Goal: Task Accomplishment & Management: Manage account settings

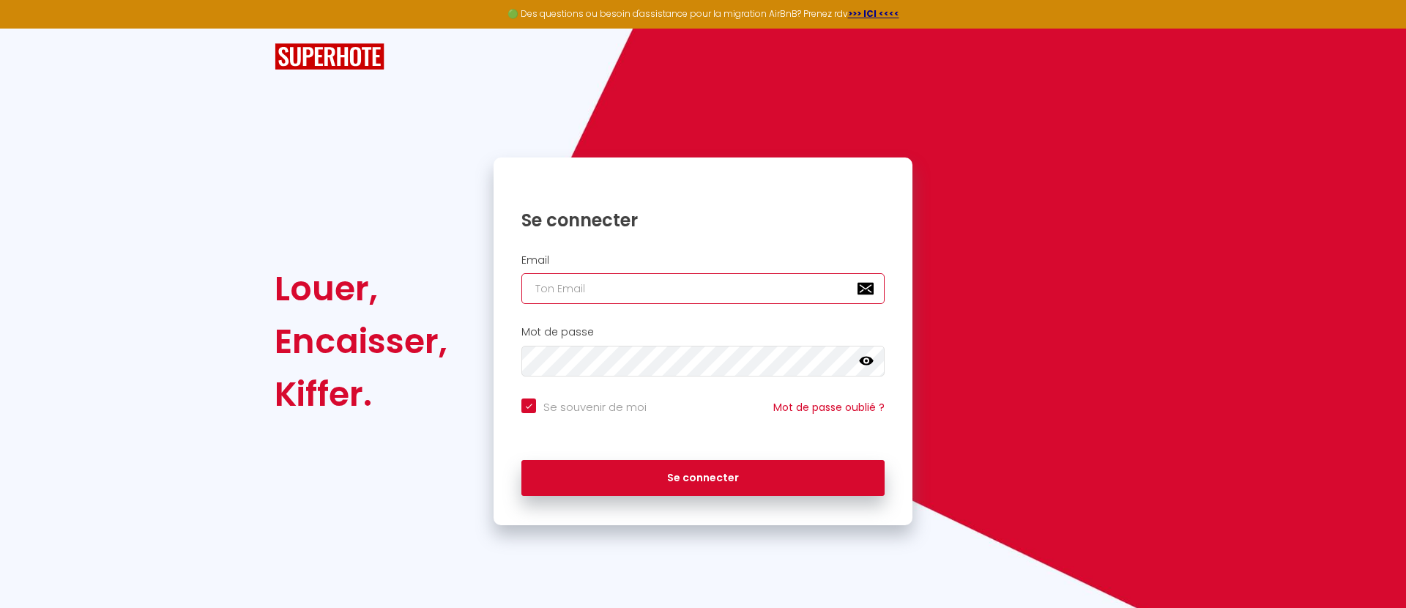
type input "[PERSON_NAME][EMAIL_ADDRESS][DOMAIN_NAME]"
checkbox input "true"
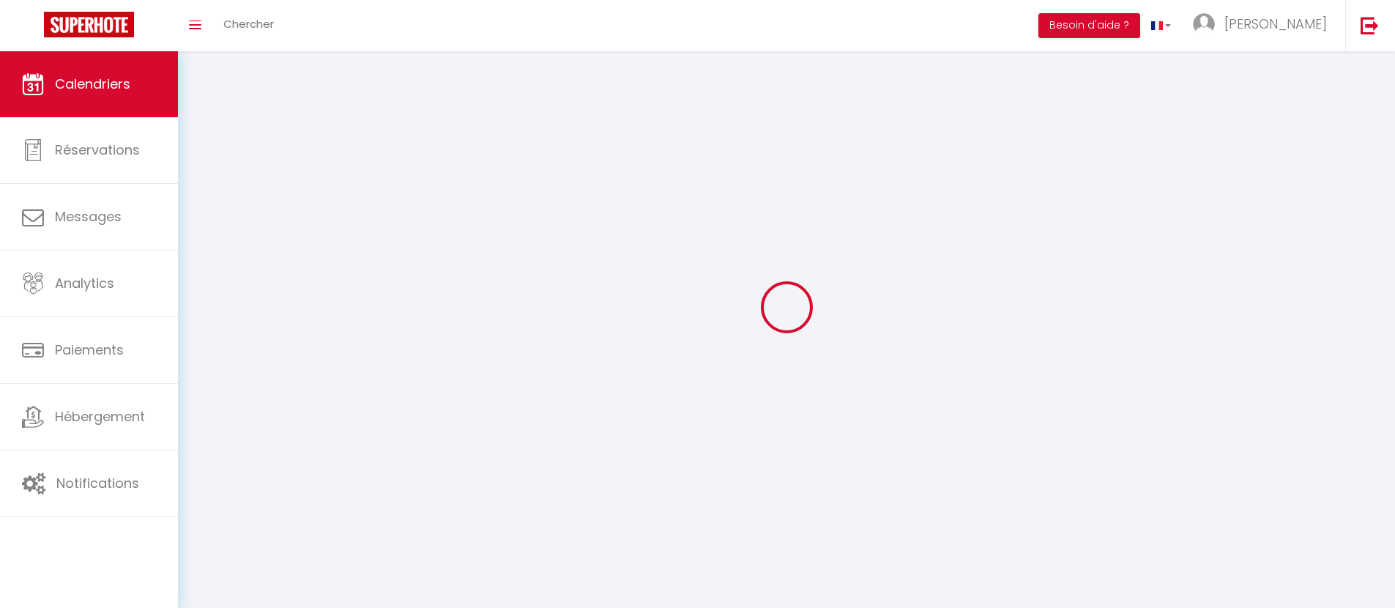
select select
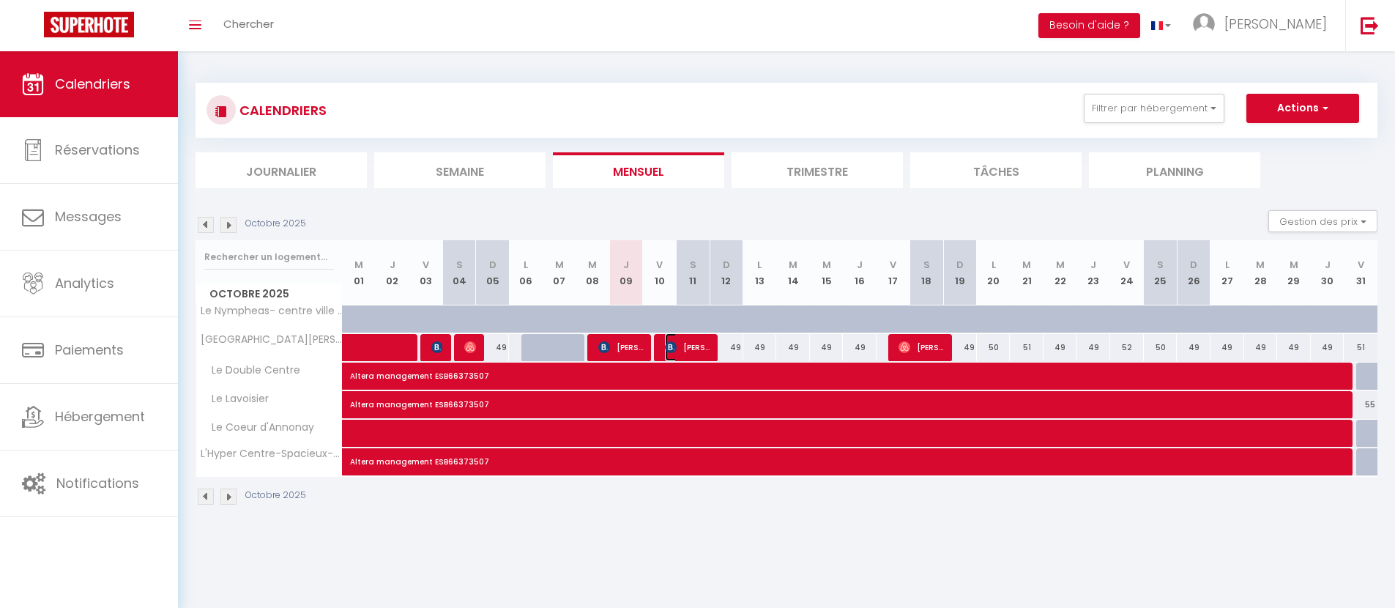
click at [692, 346] on span "[PERSON_NAME]" at bounding box center [687, 347] width 45 height 28
select select "OK"
select select "KO"
select select "0"
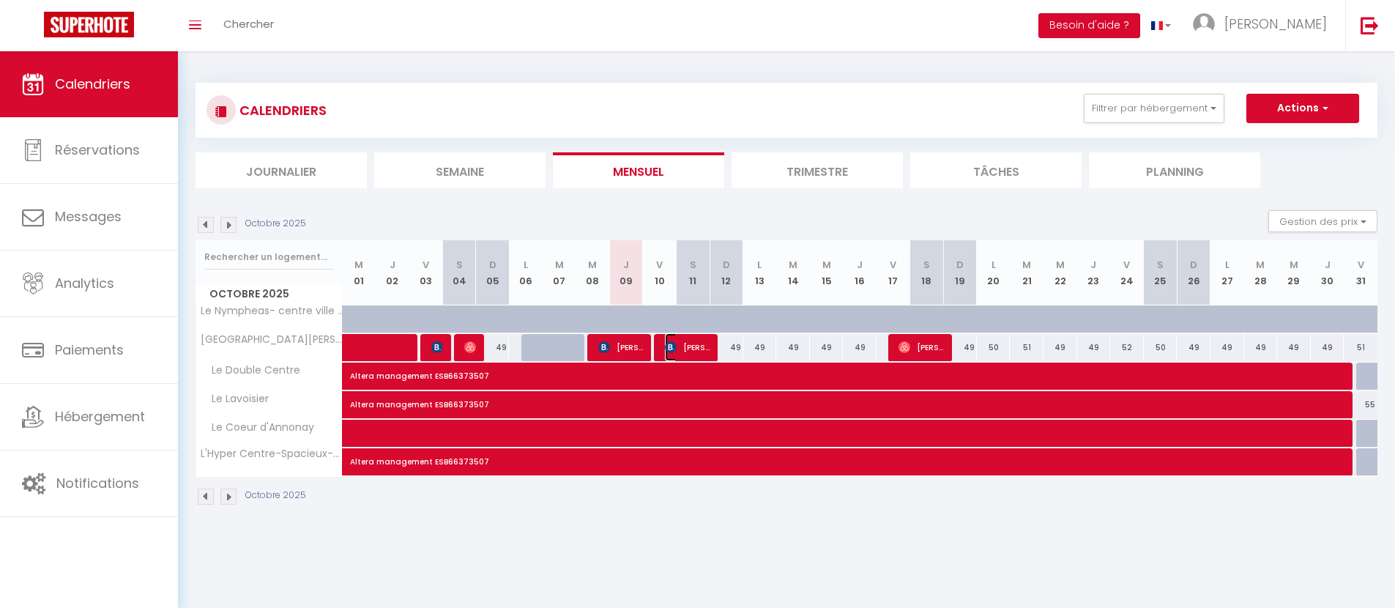
select select "1"
select select
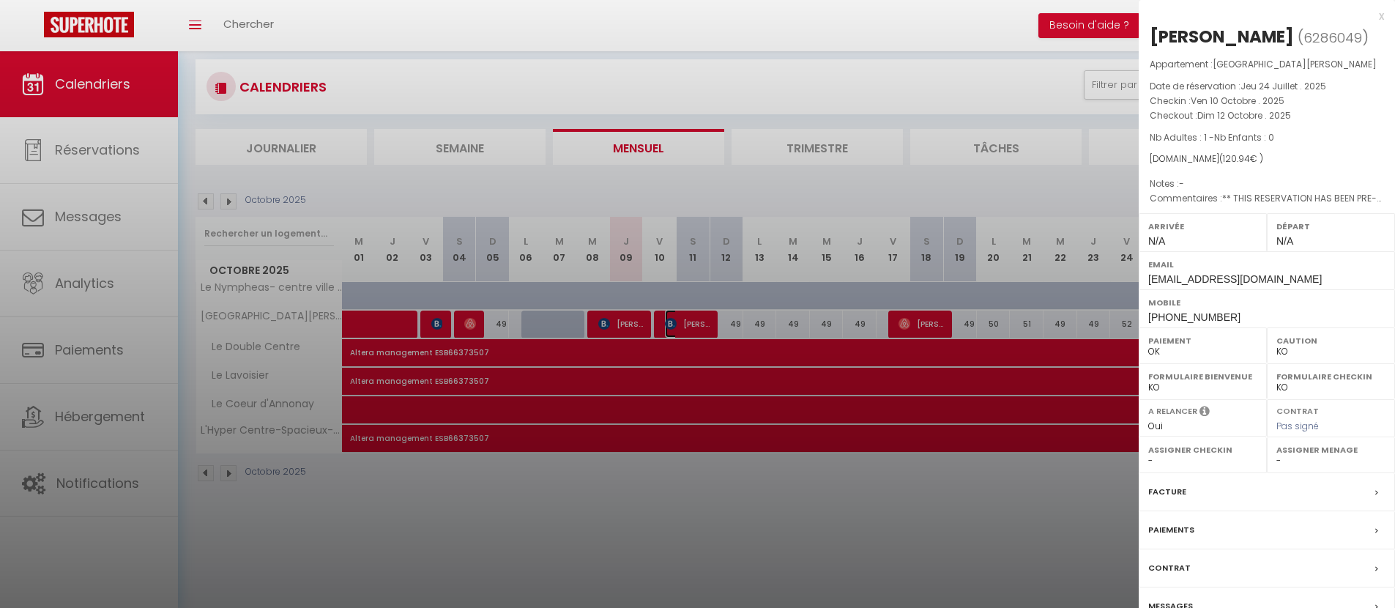
scroll to position [51, 0]
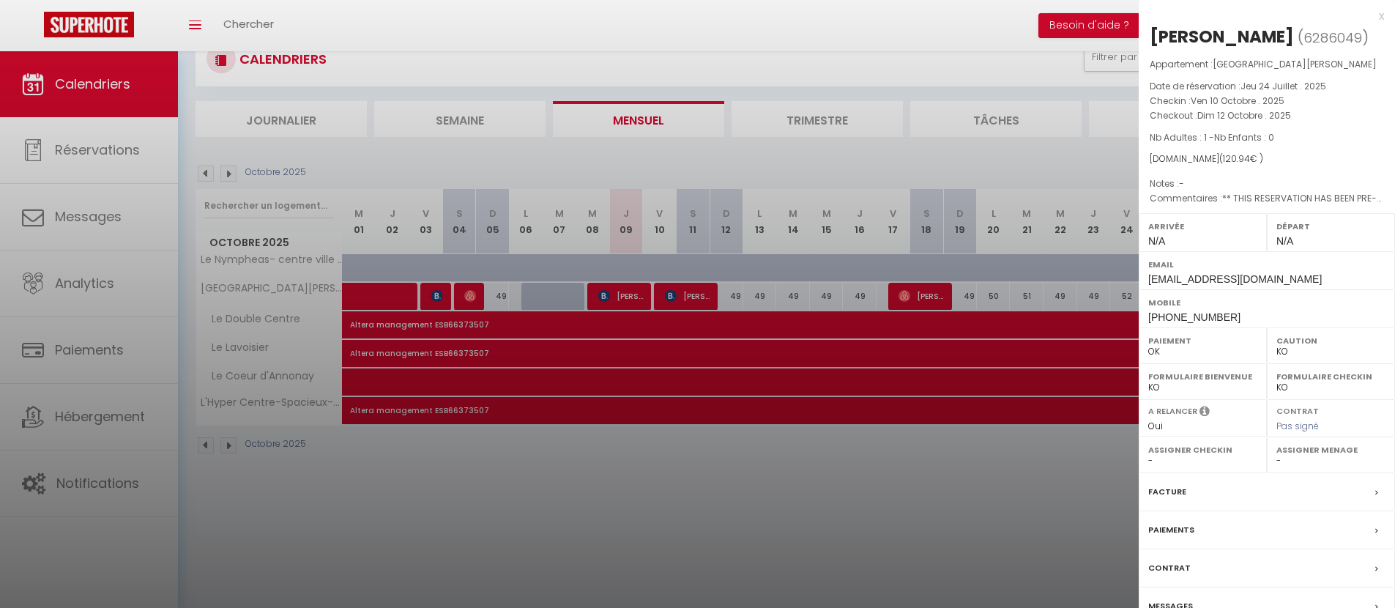
click at [706, 294] on div at bounding box center [697, 304] width 1395 height 608
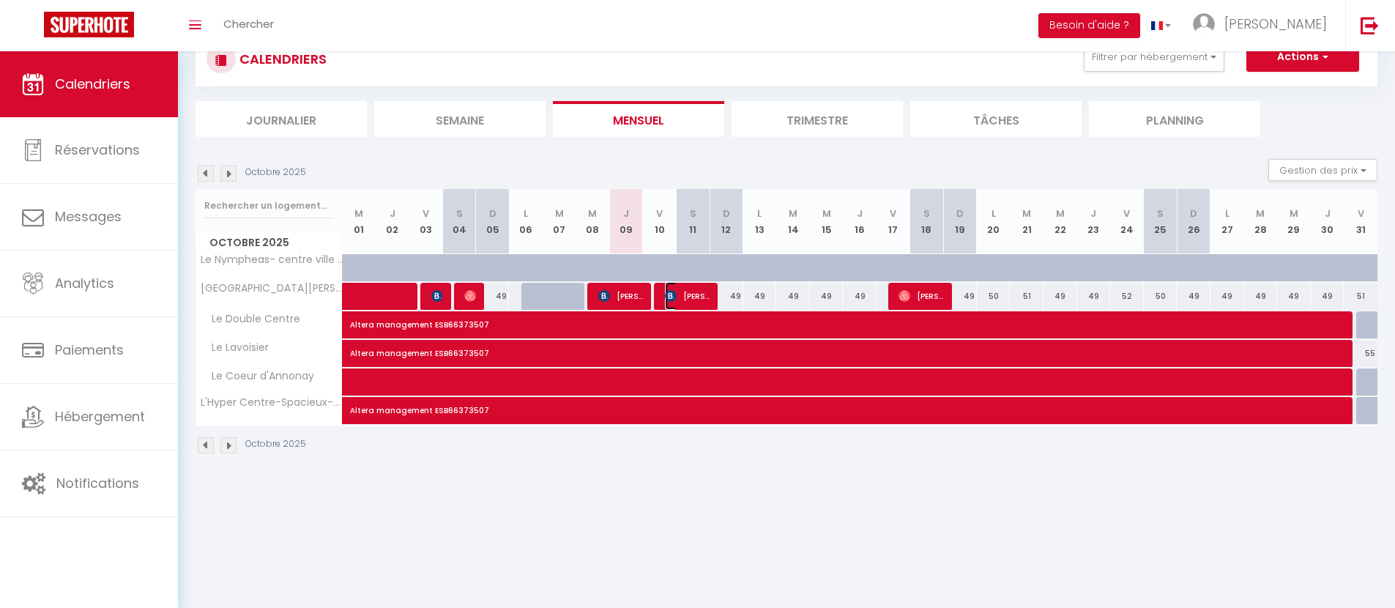
click at [706, 294] on span "[PERSON_NAME]" at bounding box center [687, 296] width 45 height 28
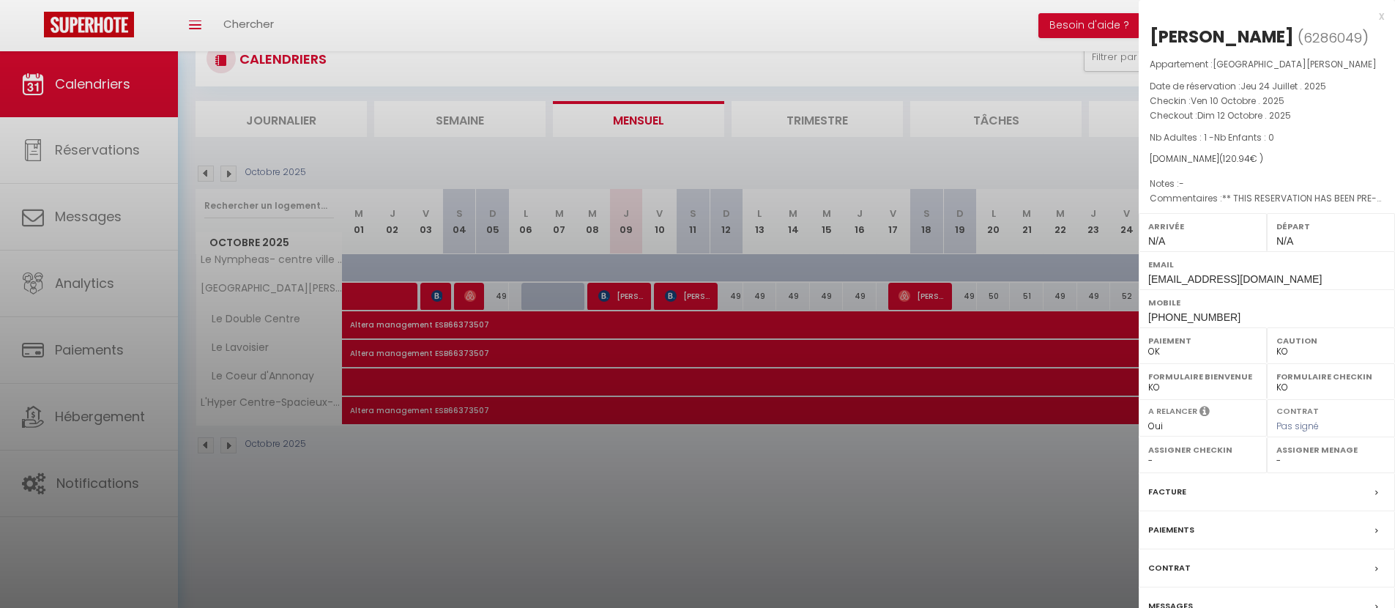
click at [1160, 496] on label "Facture" at bounding box center [1167, 491] width 38 height 15
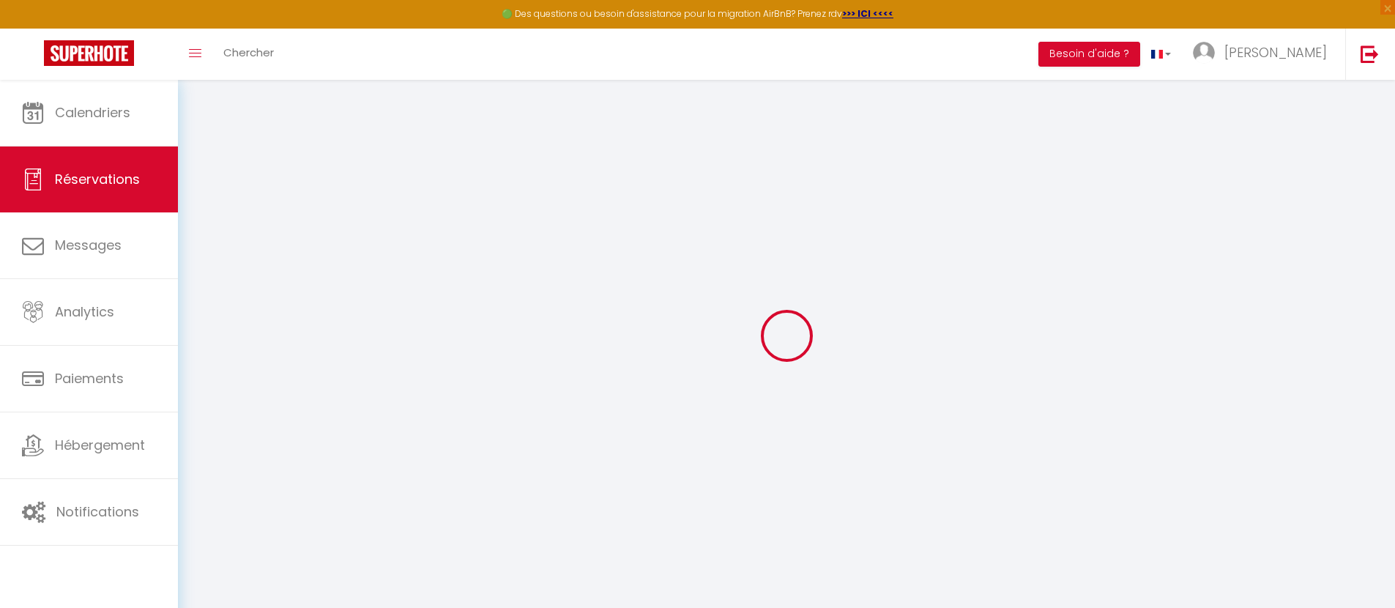
select select "cleaning"
select select "taxes"
select select
checkbox input "false"
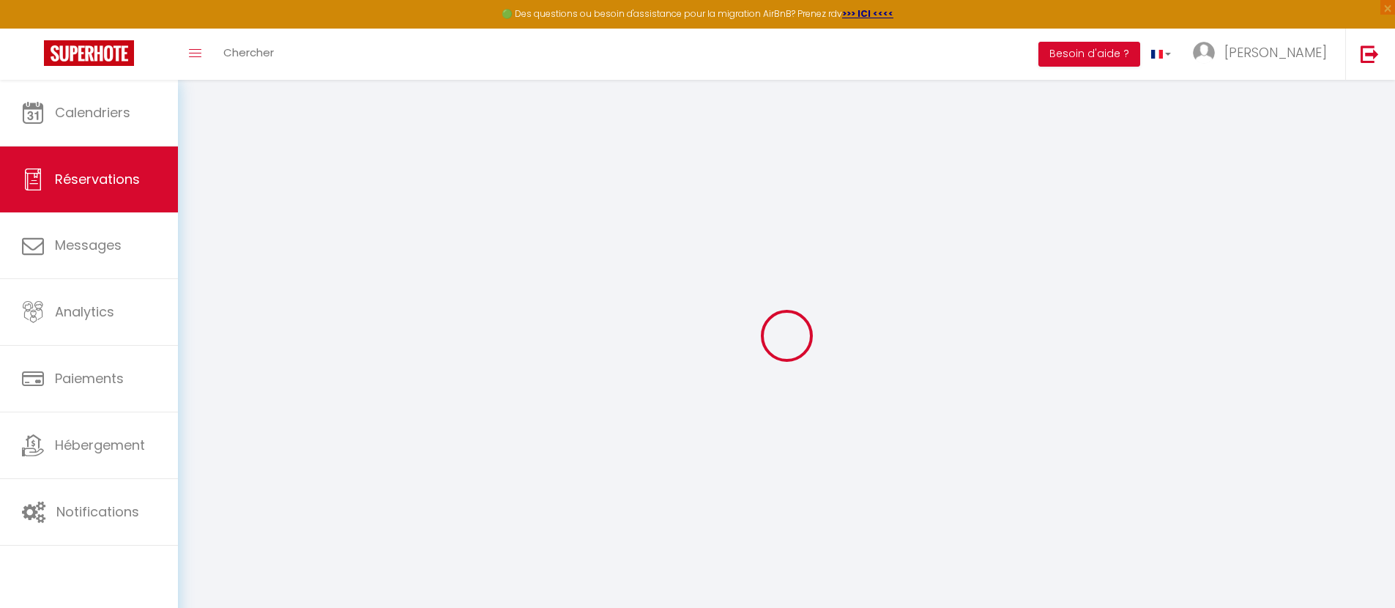
type textarea "** THIS RESERVATION HAS BEEN PRE-PAID ** Reservation has a cancellation grace p…"
select select
checkbox input "false"
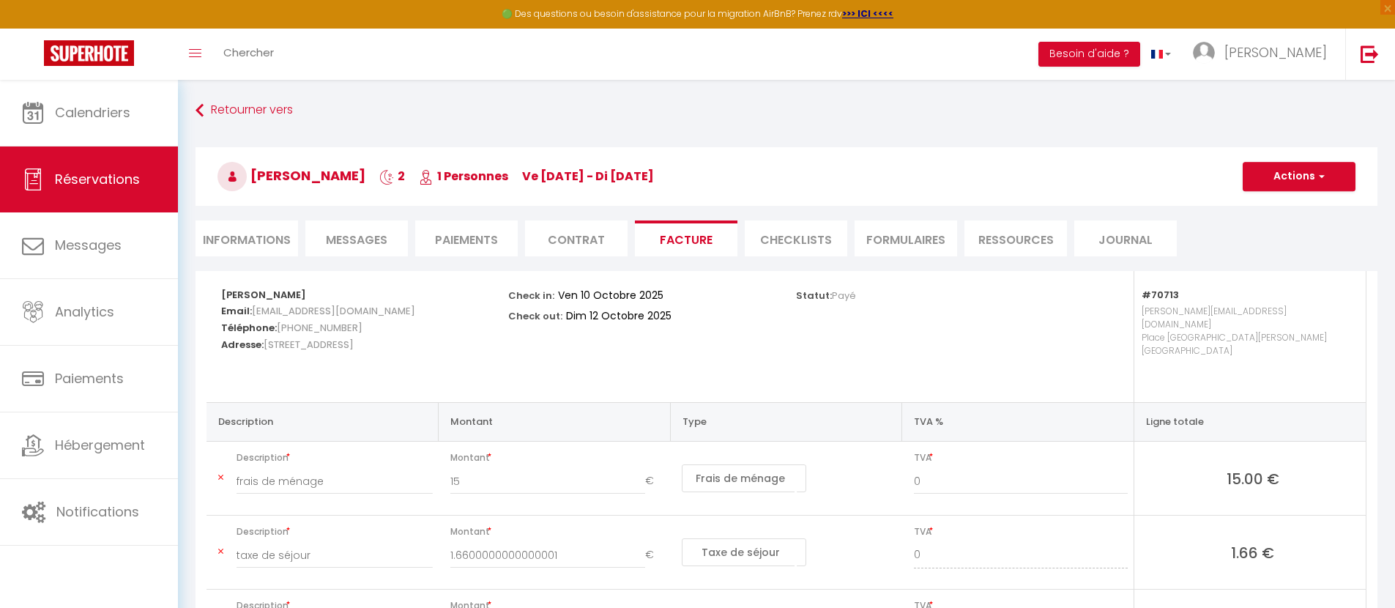
click at [248, 245] on li "Informations" at bounding box center [246, 238] width 102 height 36
select select
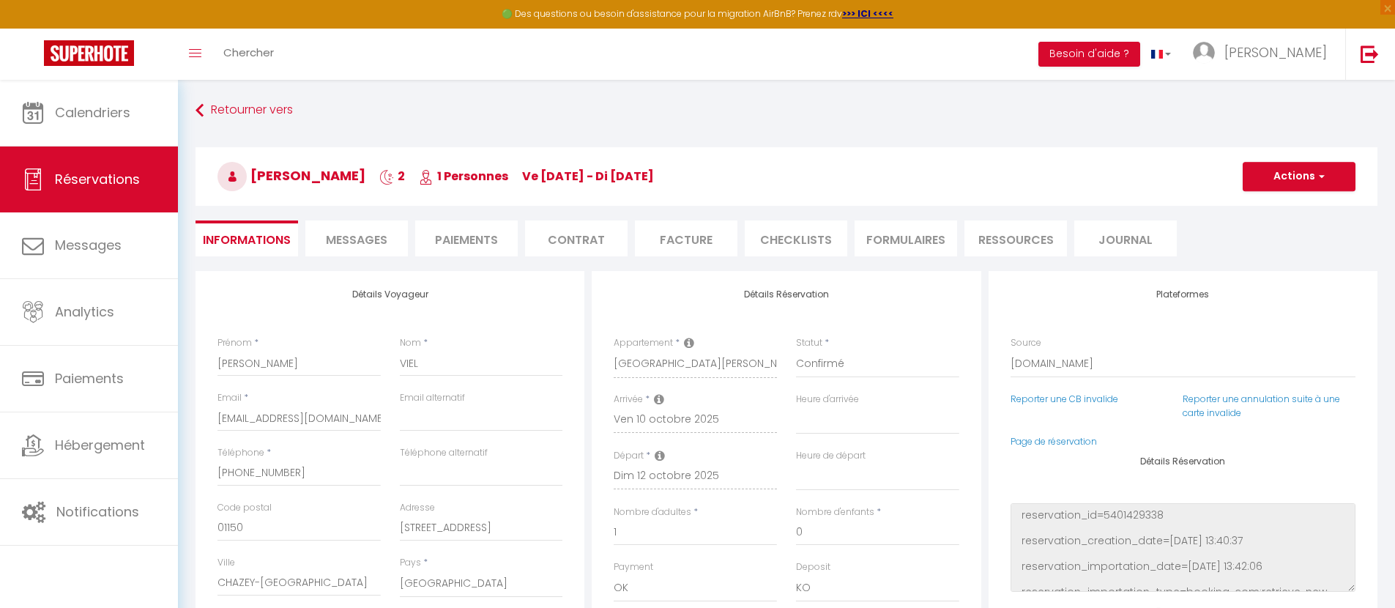
click at [334, 239] on span "Messages" at bounding box center [356, 239] width 61 height 17
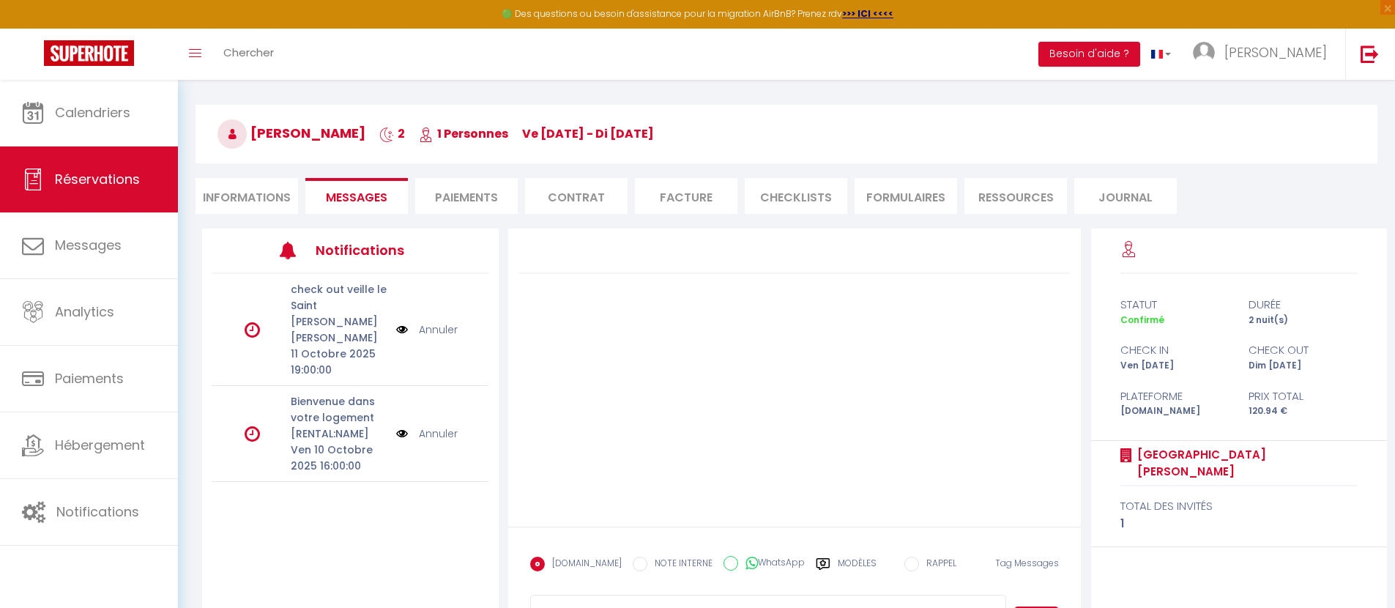
scroll to position [108, 0]
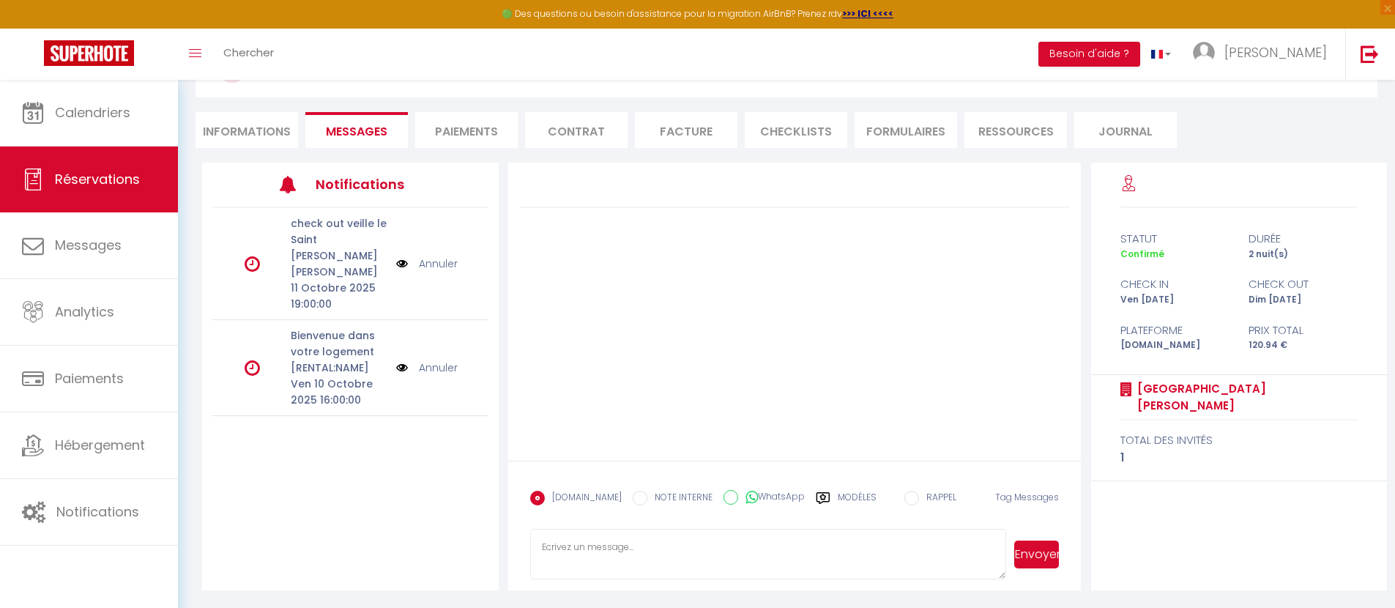
click at [668, 562] on textarea at bounding box center [768, 554] width 477 height 51
click at [277, 137] on li "Informations" at bounding box center [246, 130] width 102 height 36
select select
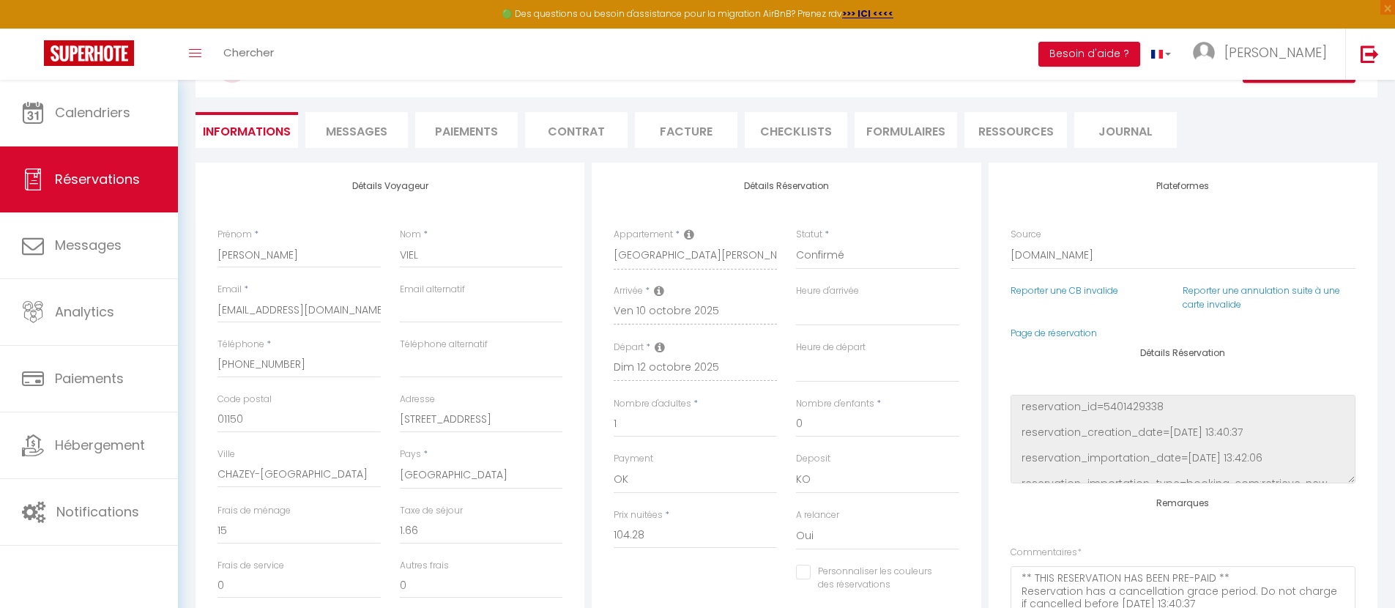
select select
checkbox input "false"
select select
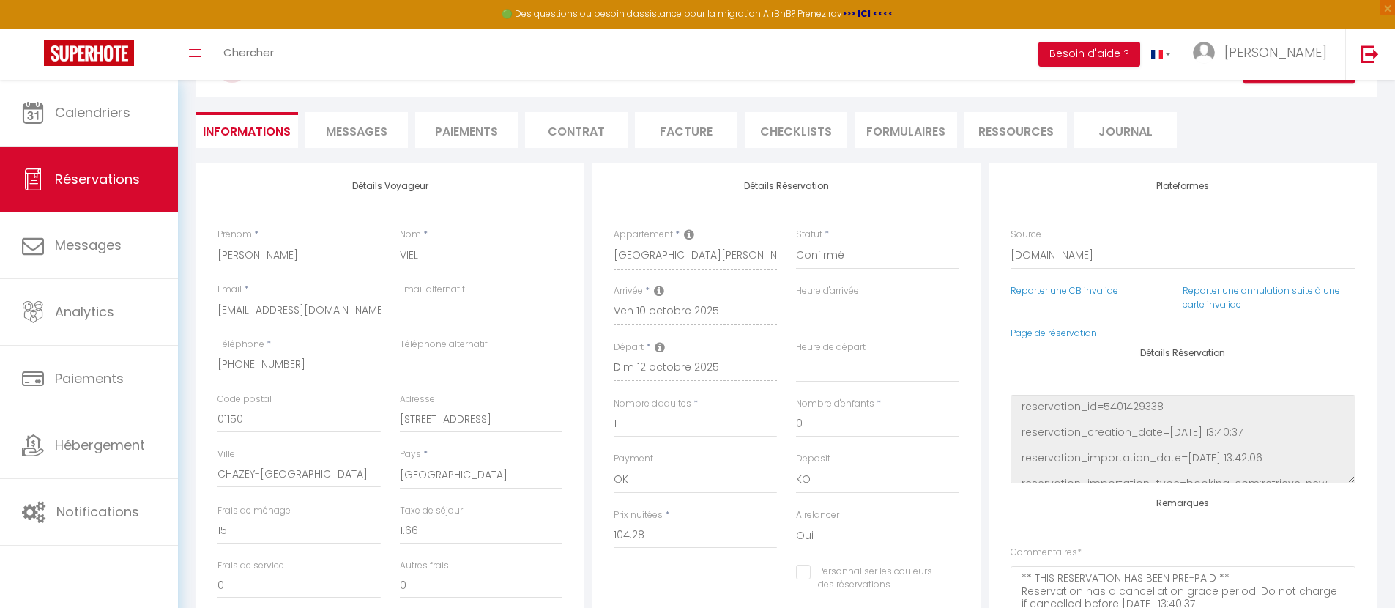
checkbox input "false"
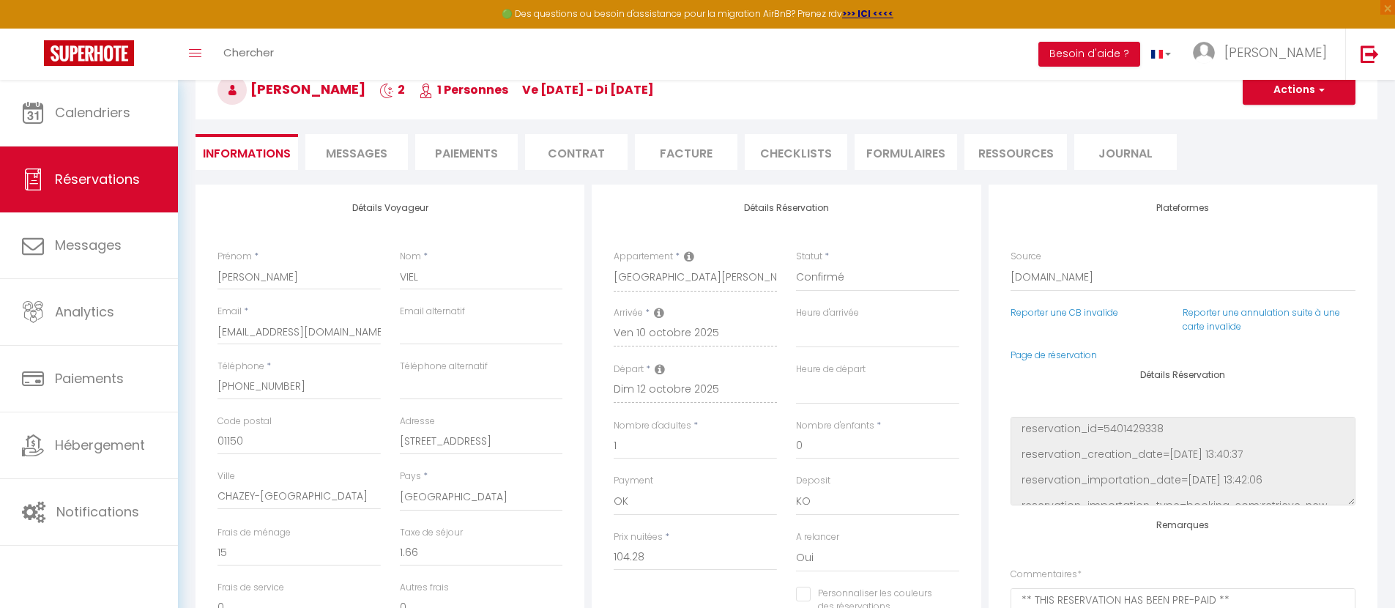
scroll to position [85, 0]
click at [299, 390] on input "[PHONE_NUMBER]" at bounding box center [298, 388] width 163 height 26
select select
checkbox input "false"
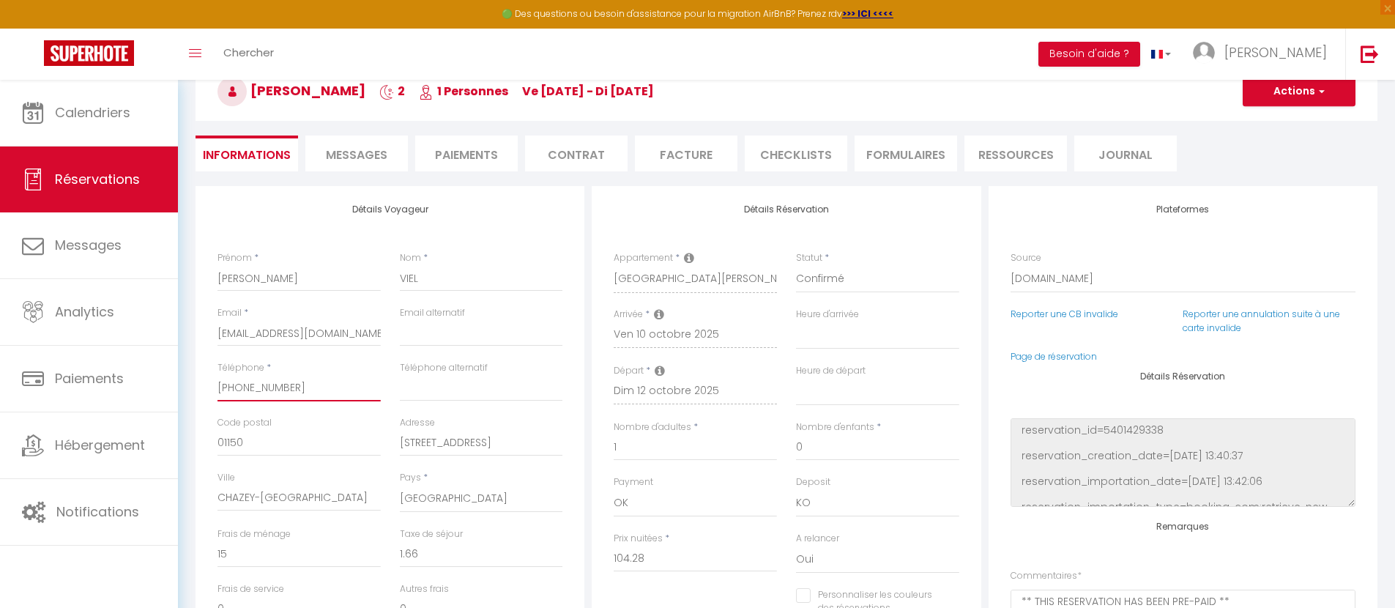
select select
checkbox input "false"
click at [1275, 156] on ul "Informations Messages Paiements Contrat Facture CHECKLISTS FORMULAIRES Ressourc…" at bounding box center [786, 153] width 1182 height 36
select select
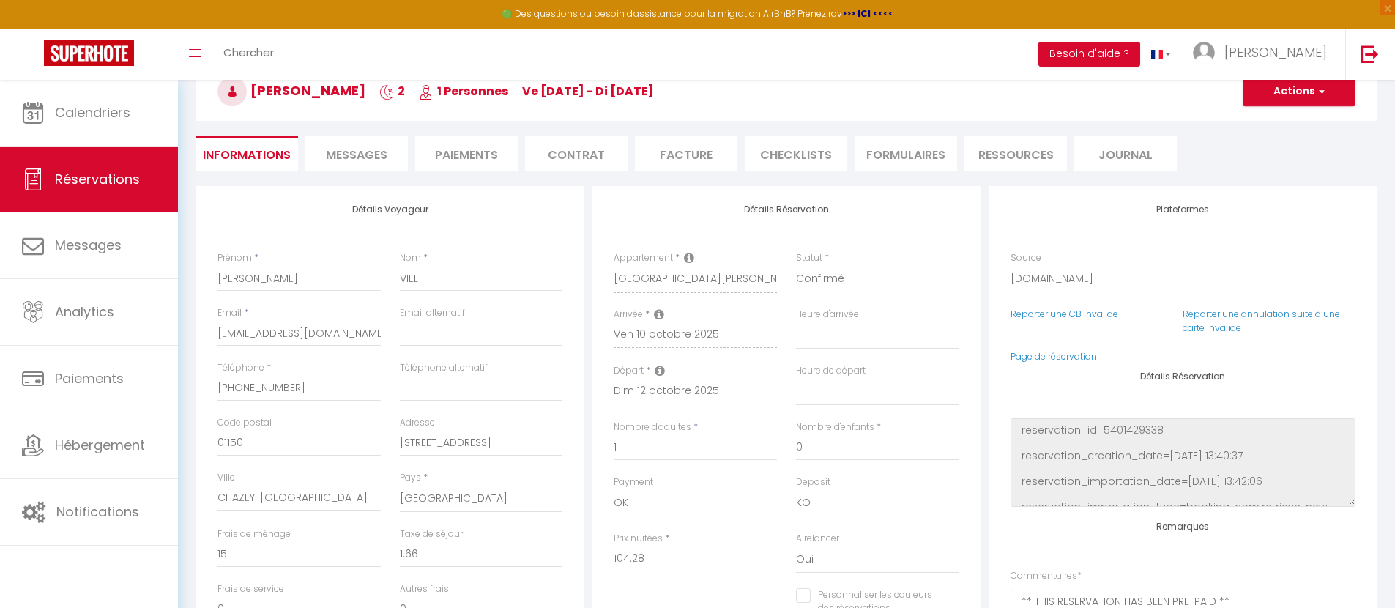
select select
checkbox input "false"
select select
checkbox input "false"
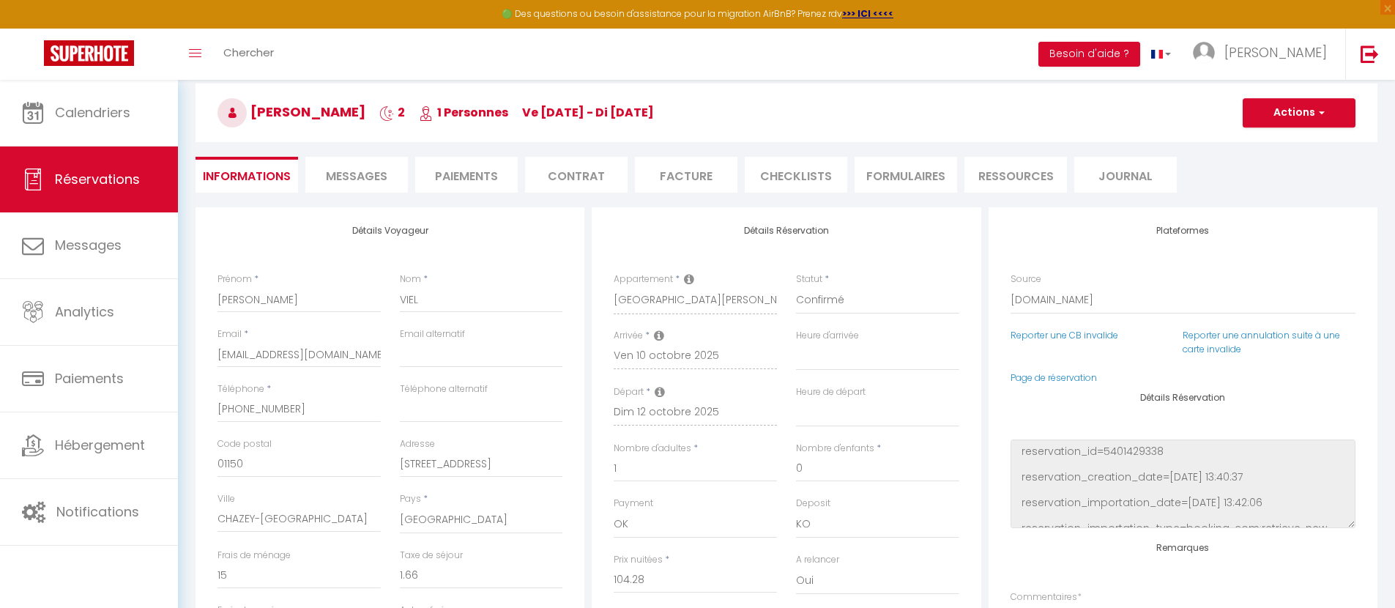
scroll to position [8, 0]
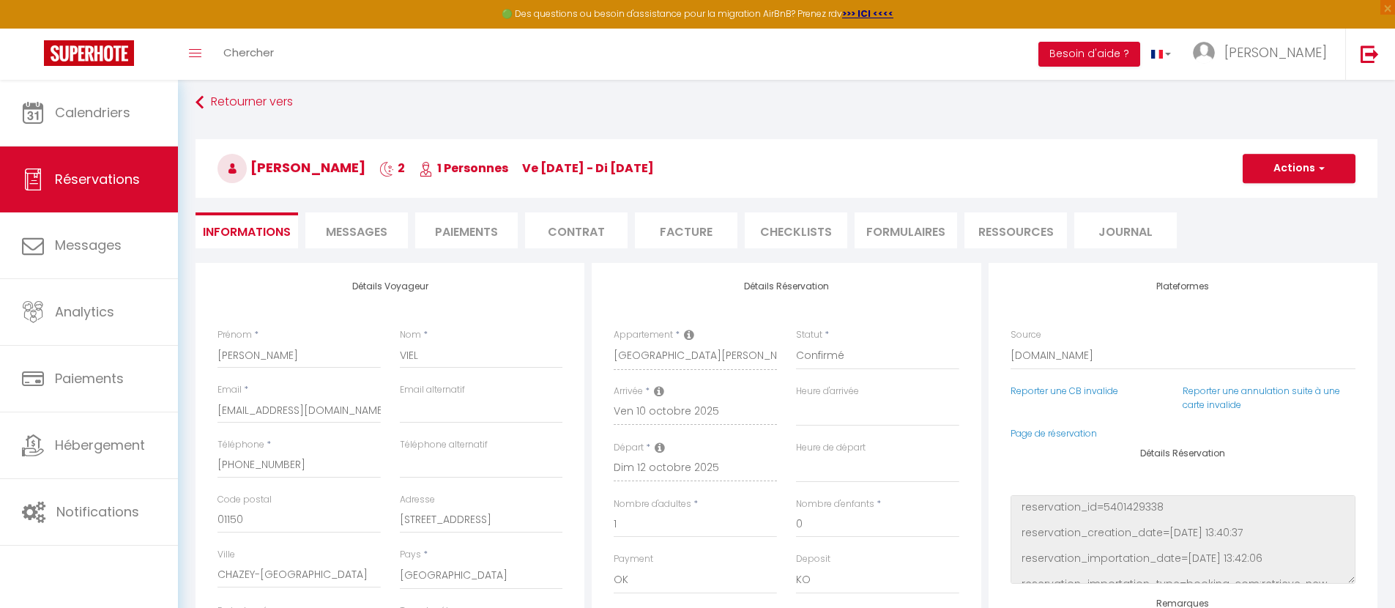
select select
checkbox input "false"
select select
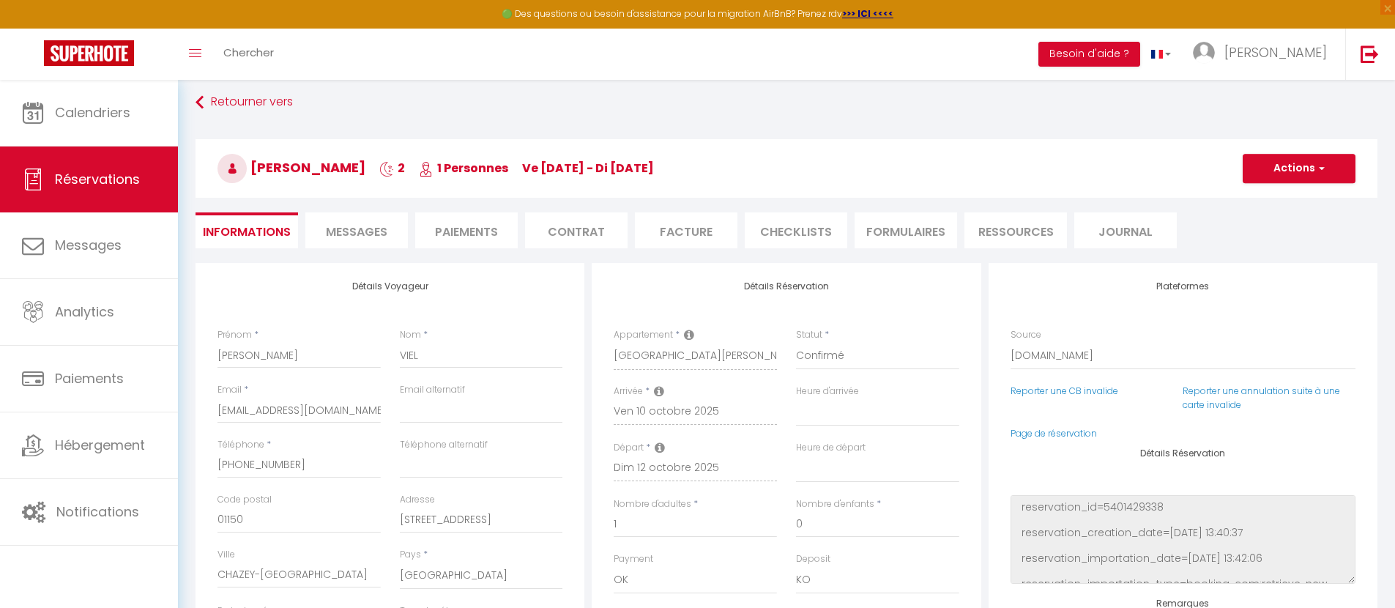
checkbox input "false"
select select
checkbox input "false"
select select
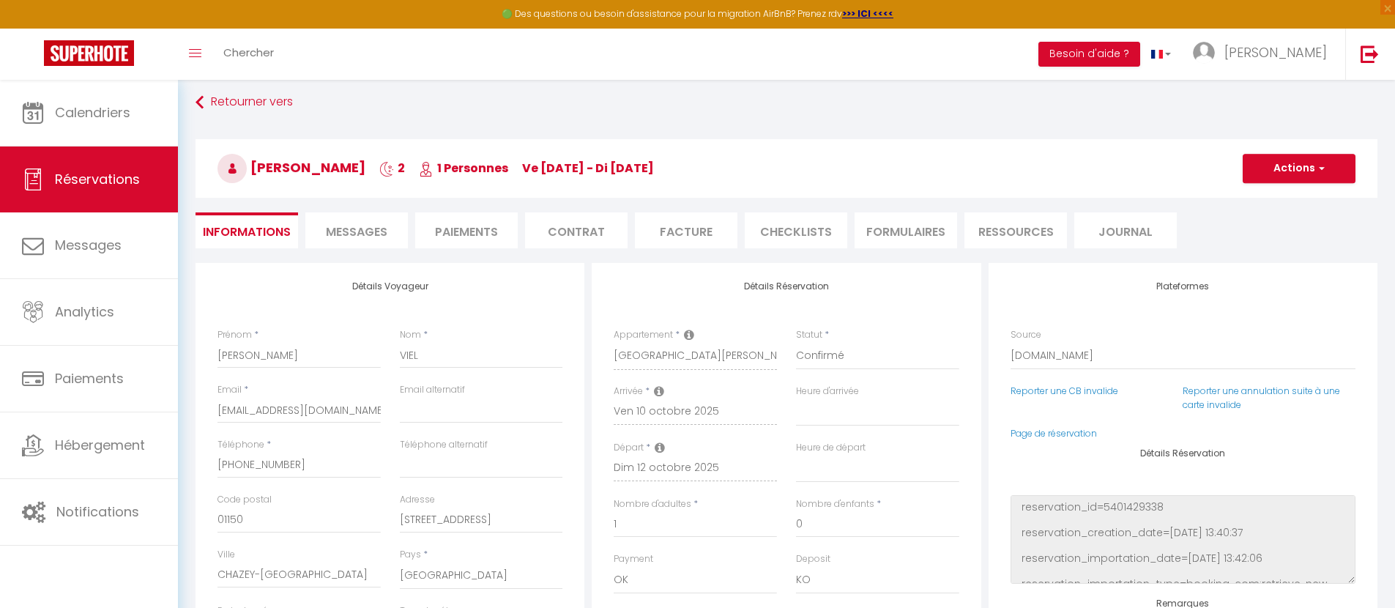
select select
checkbox input "false"
select select
checkbox input "false"
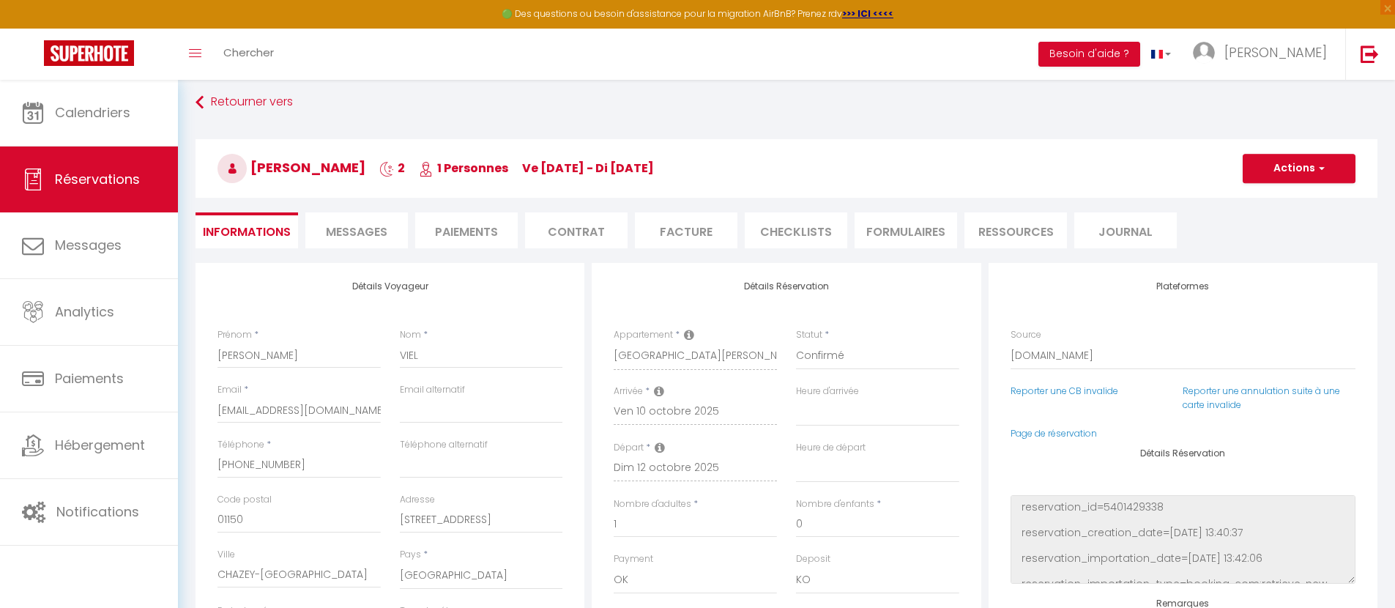
select select
checkbox input "false"
